Goal: Transaction & Acquisition: Purchase product/service

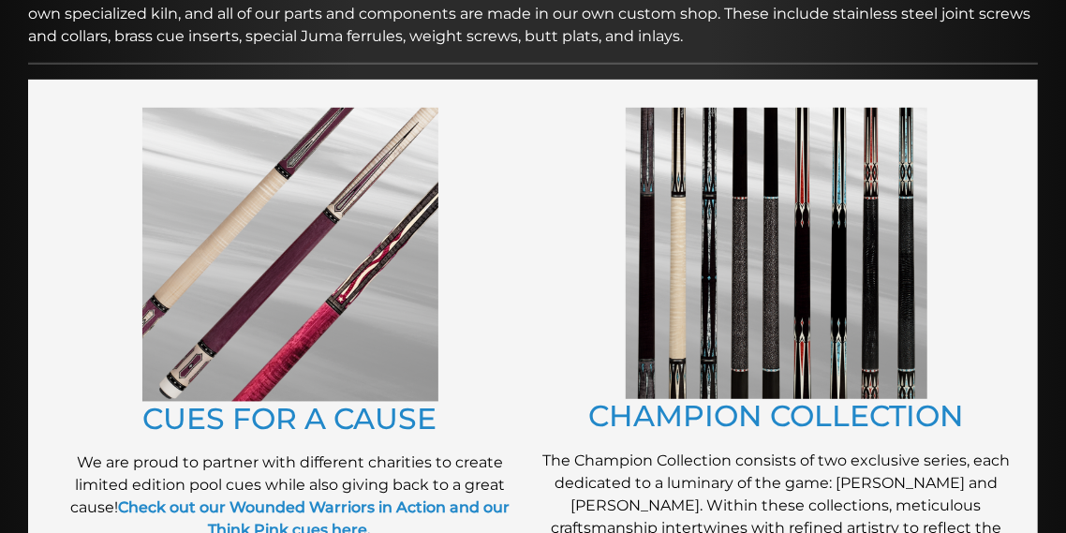
scroll to position [378, 0]
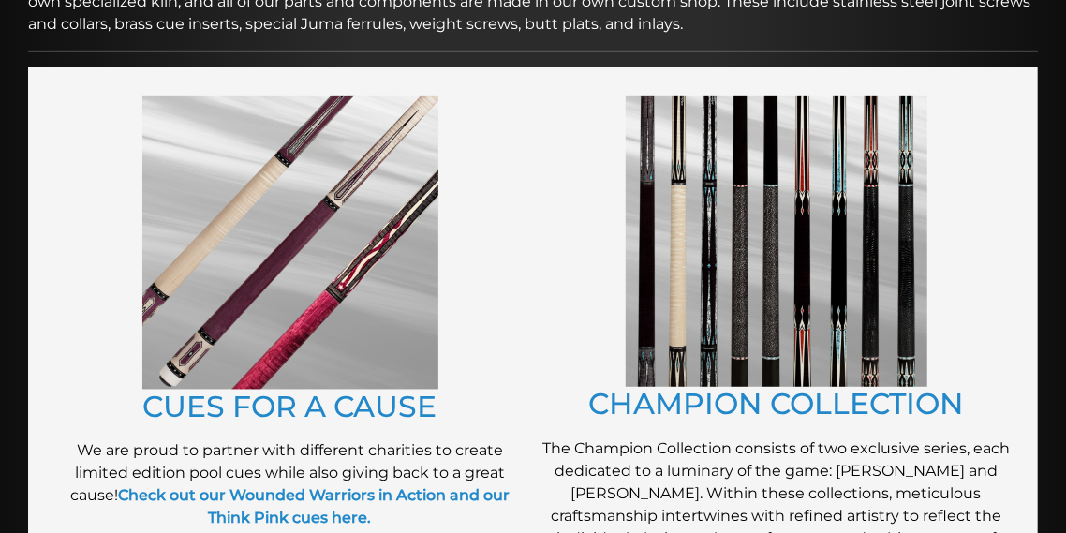
click at [718, 260] on img at bounding box center [777, 242] width 302 height 292
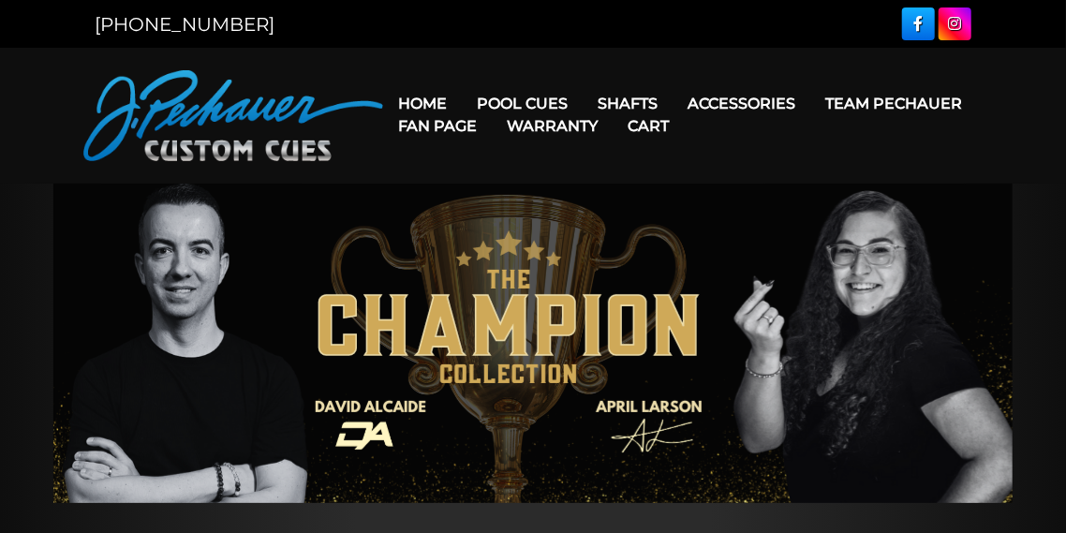
click at [623, 104] on link "Cart" at bounding box center [648, 126] width 71 height 48
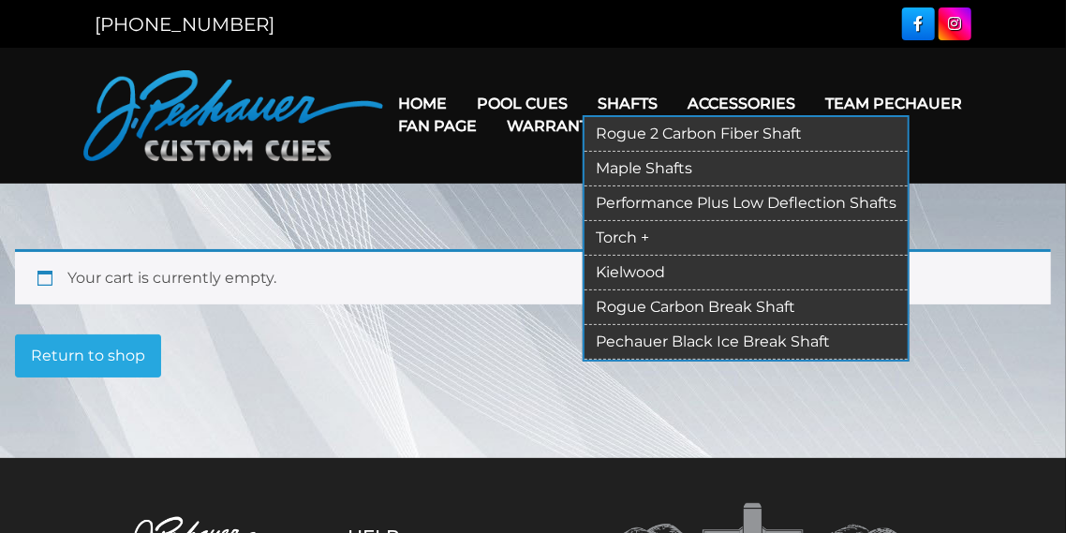
click at [648, 205] on link "Performance Plus Low Deflection Shafts" at bounding box center [746, 203] width 323 height 35
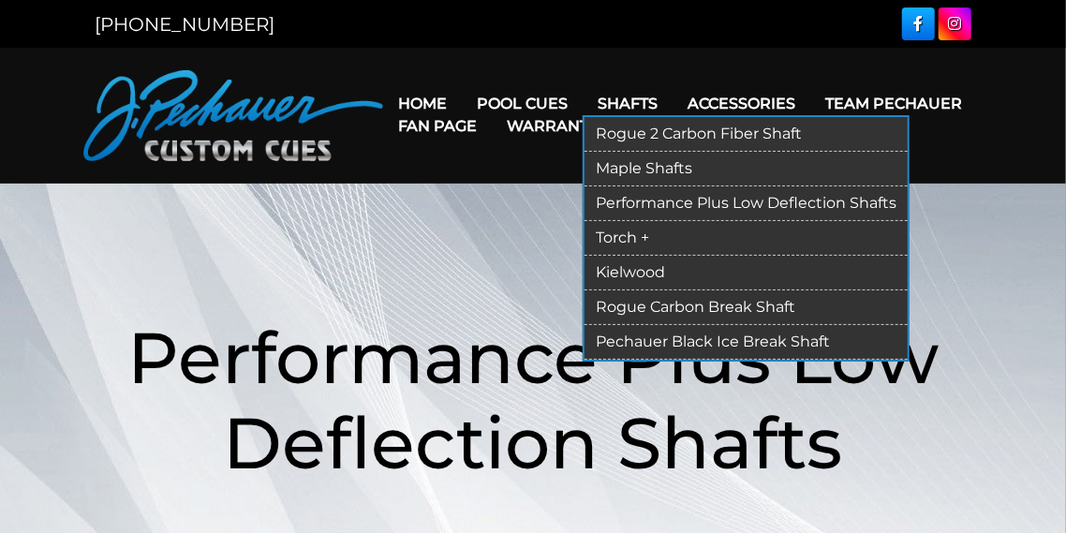
click at [630, 134] on link "Rogue 2 Carbon Fiber Shaft" at bounding box center [746, 134] width 323 height 35
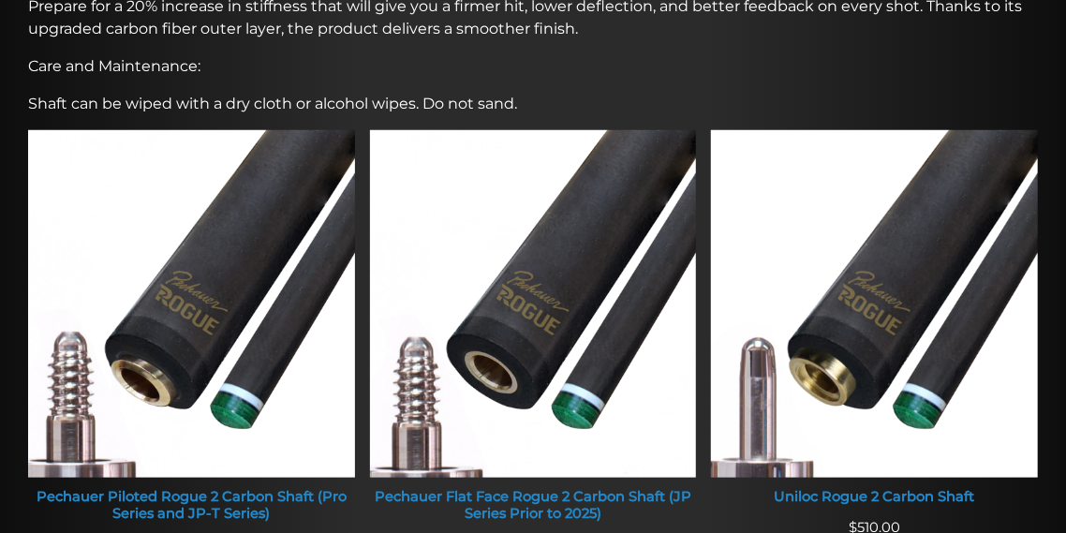
scroll to position [534, 0]
